Goal: Information Seeking & Learning: Find specific fact

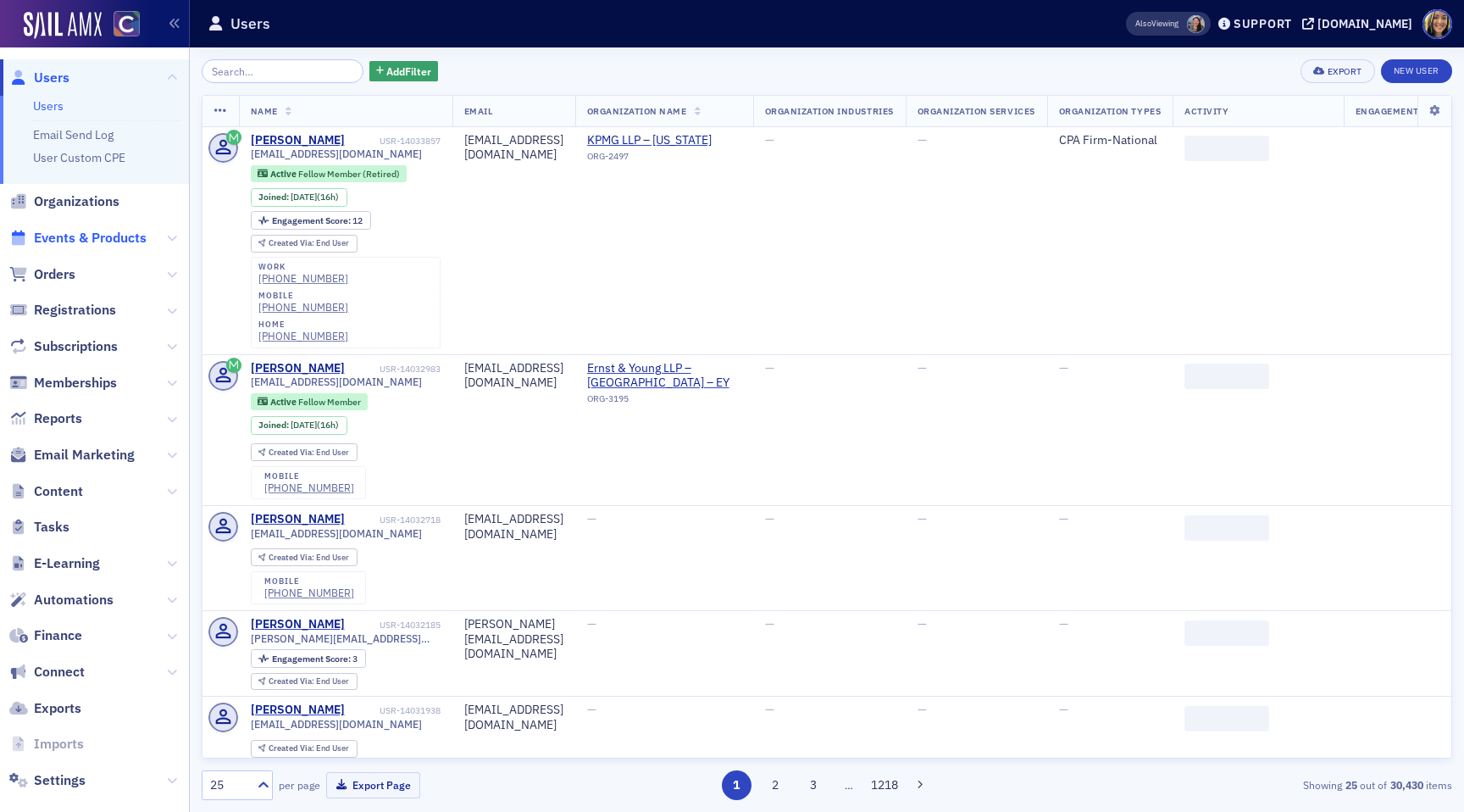
click at [96, 244] on span "Events & Products" at bounding box center [89, 238] width 113 height 19
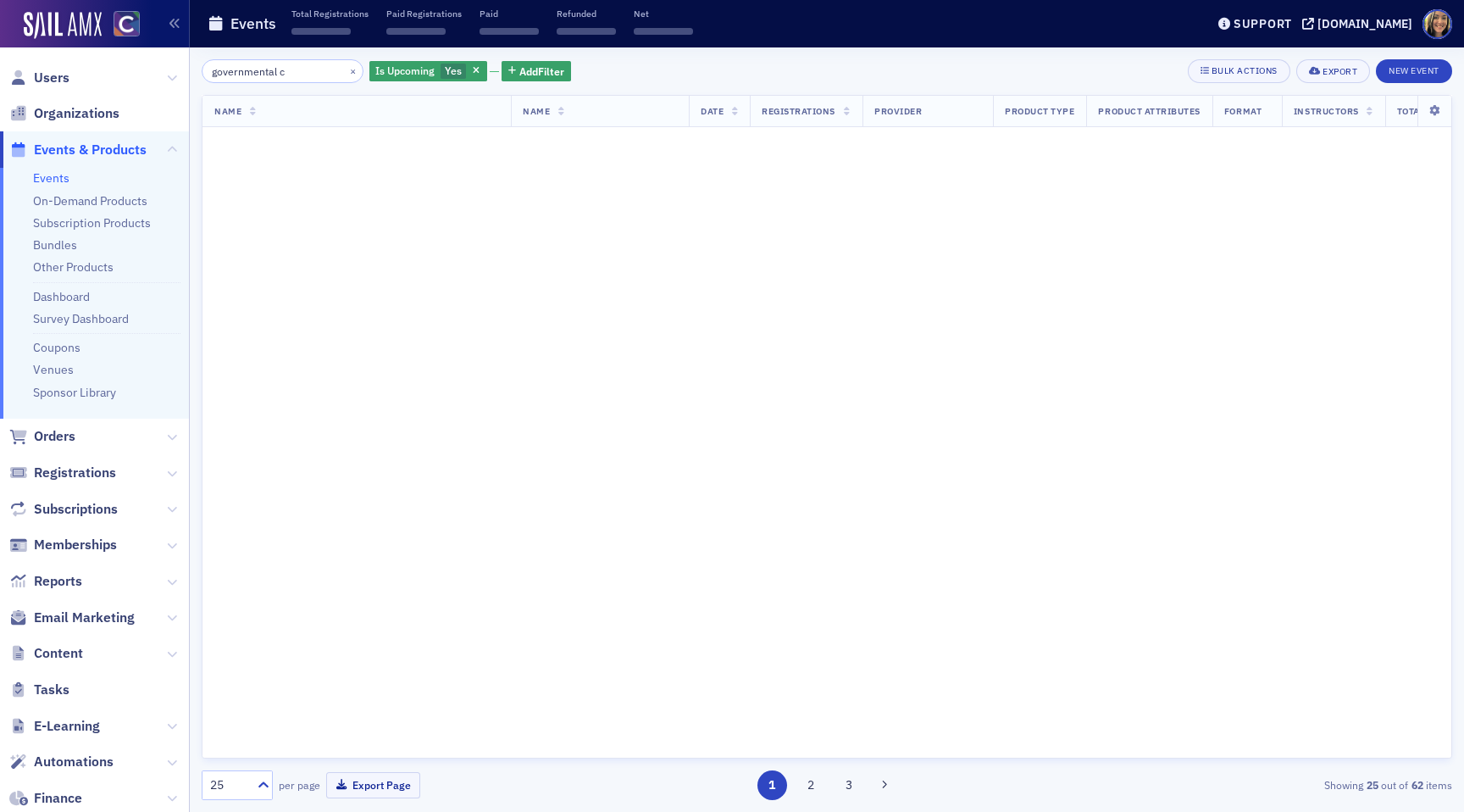
type input "governmental co"
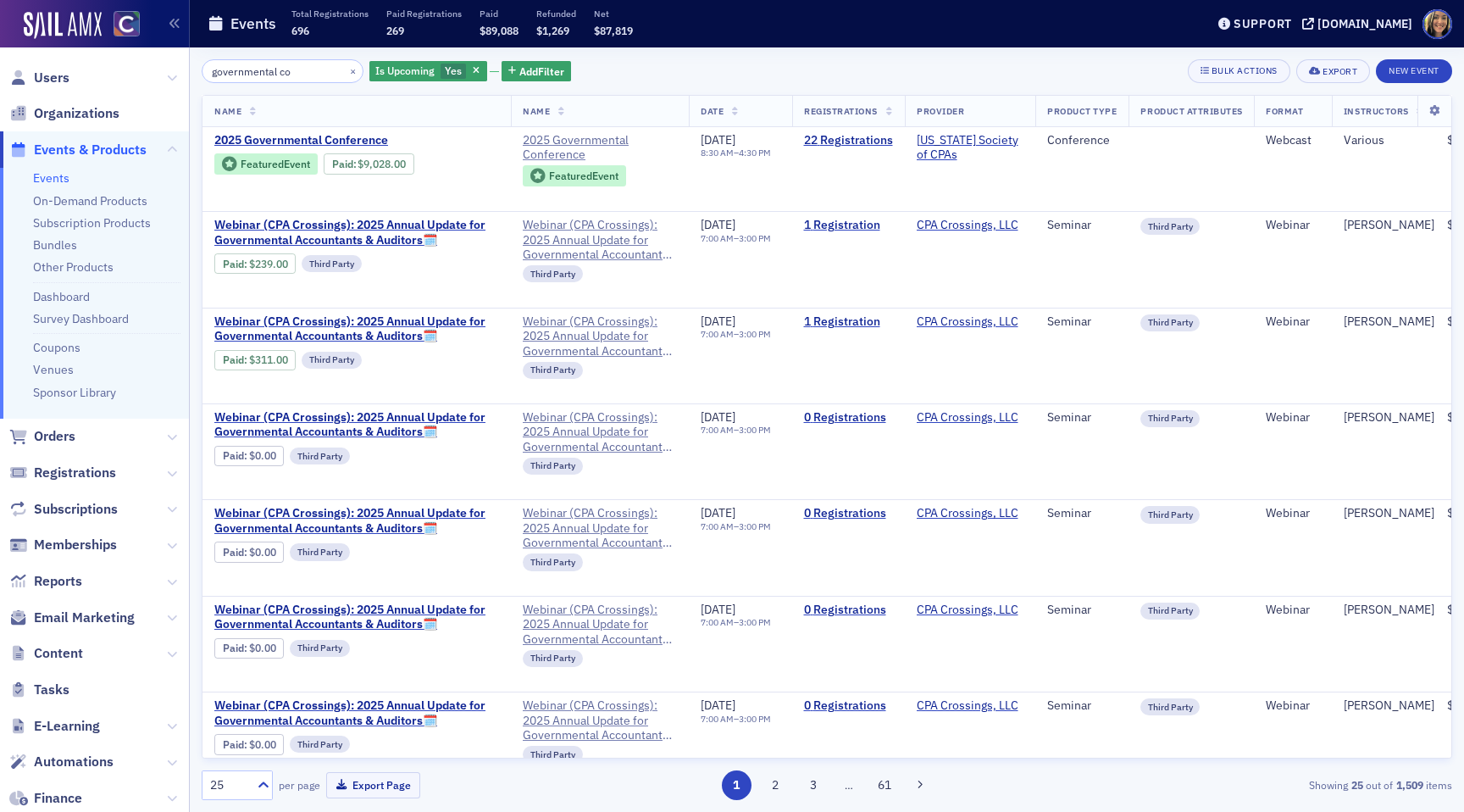
click at [280, 67] on input "governmental co" at bounding box center [282, 71] width 162 height 24
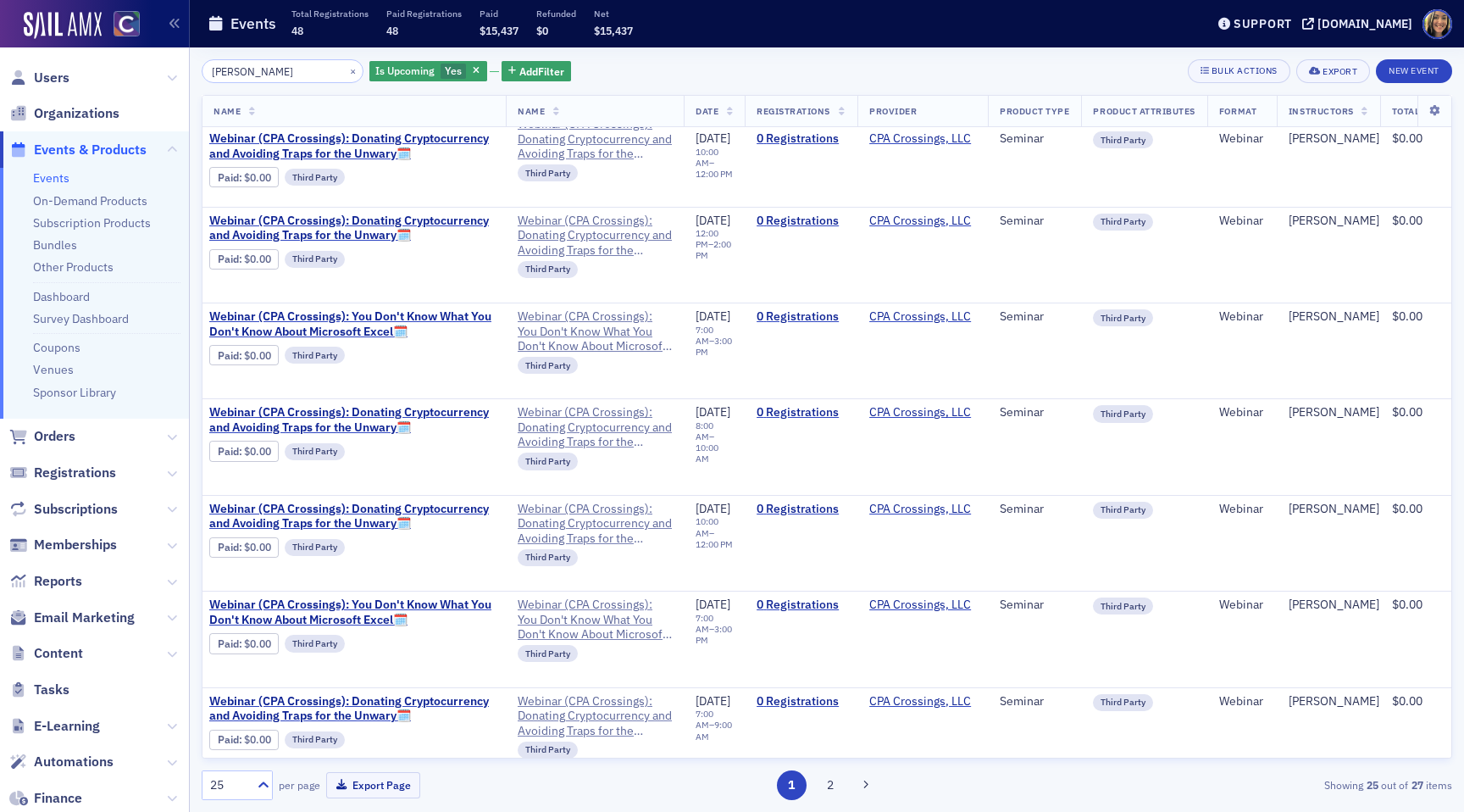
scroll to position [0, 5]
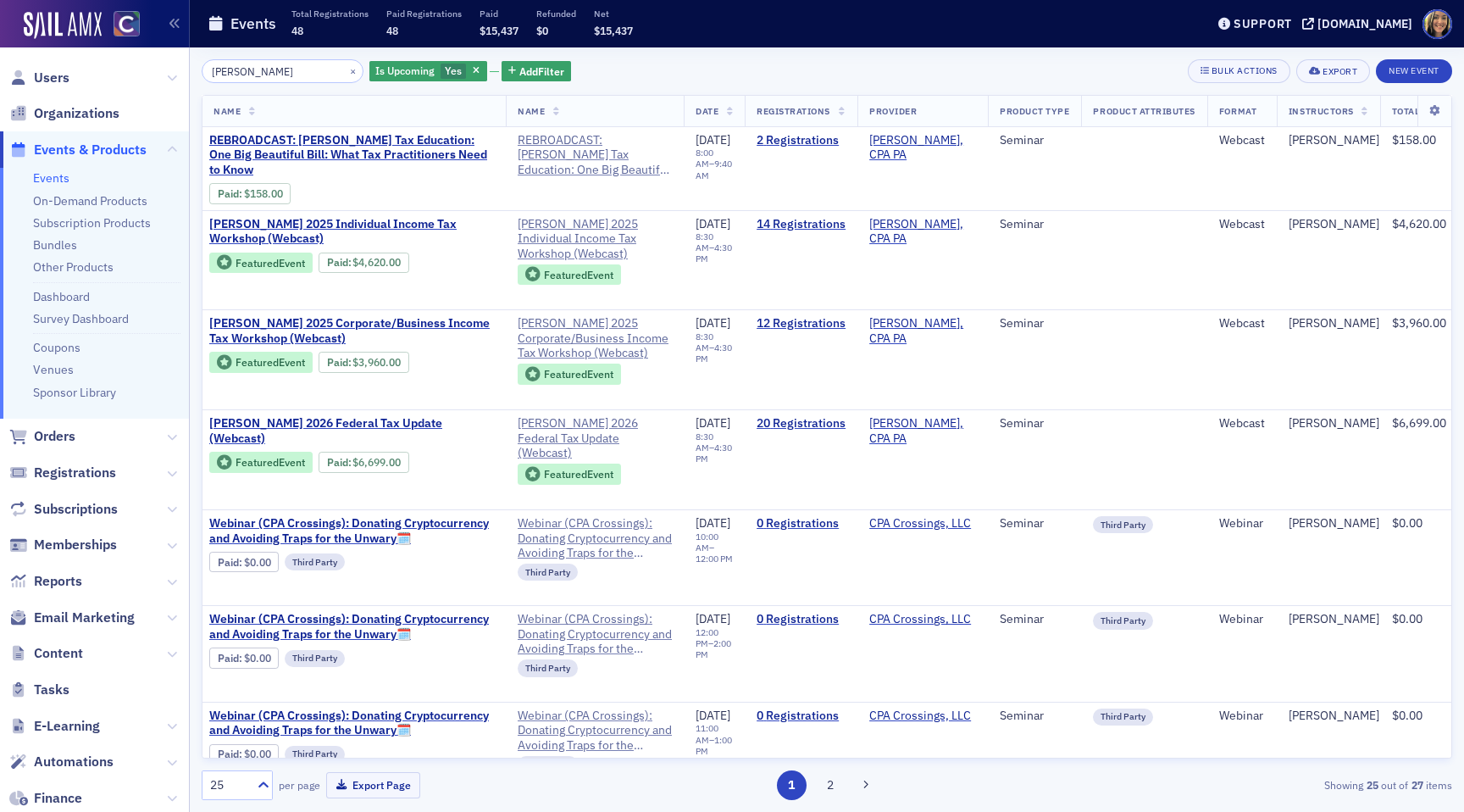
type input "[PERSON_NAME]"
